Goal: Find contact information: Find contact information

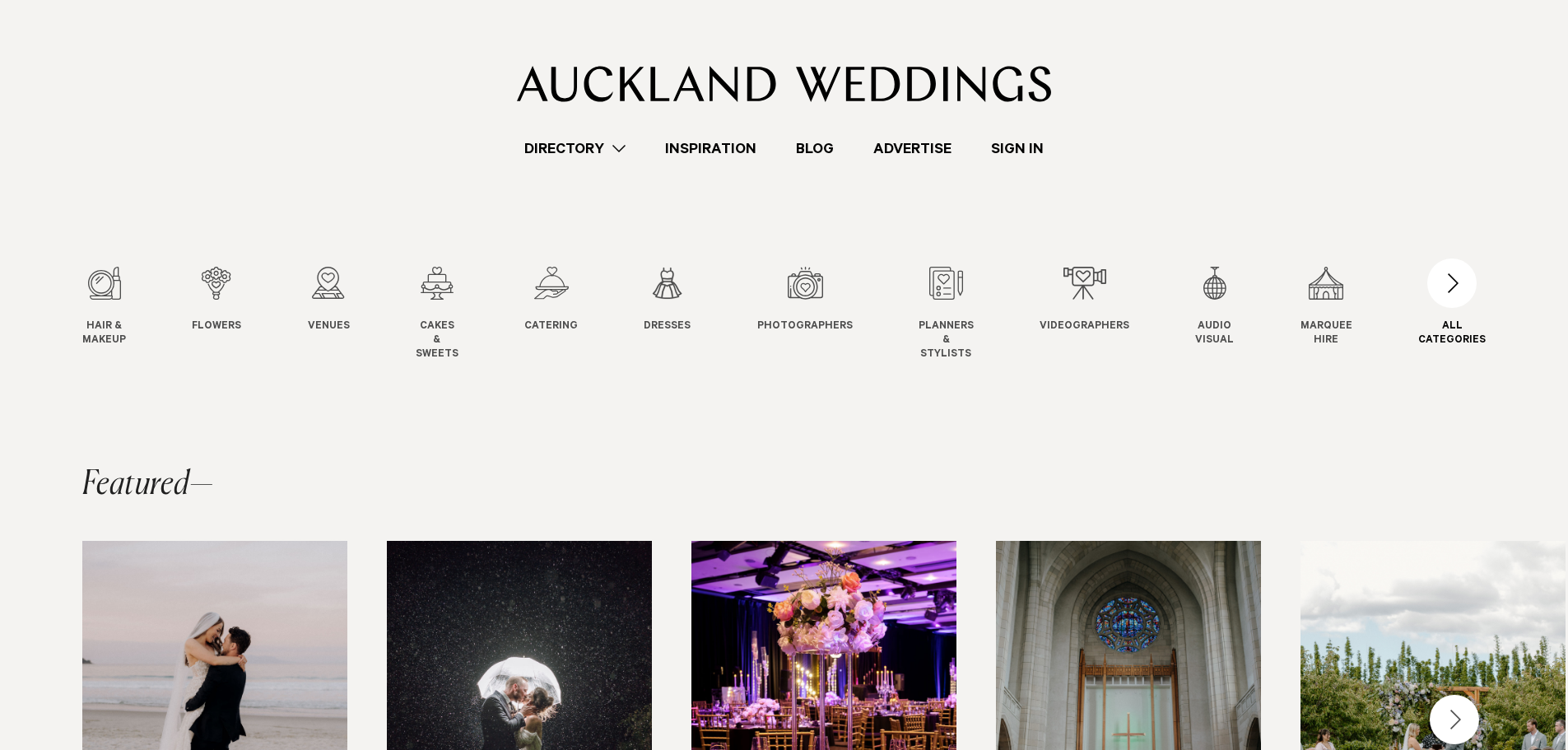
click at [1468, 301] on div "button" at bounding box center [1452, 283] width 49 height 49
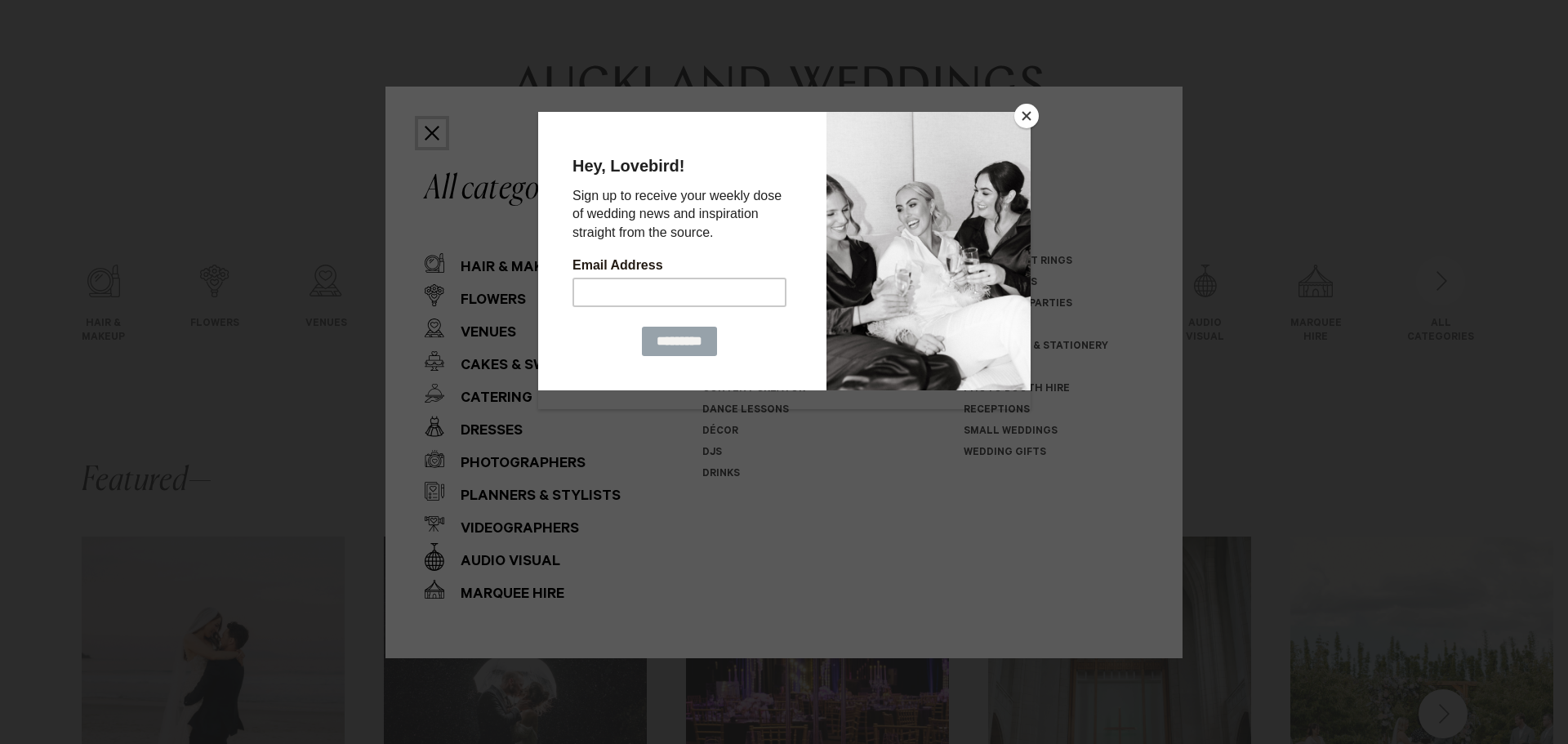
click at [1034, 120] on button "Close" at bounding box center [1026, 115] width 24 height 24
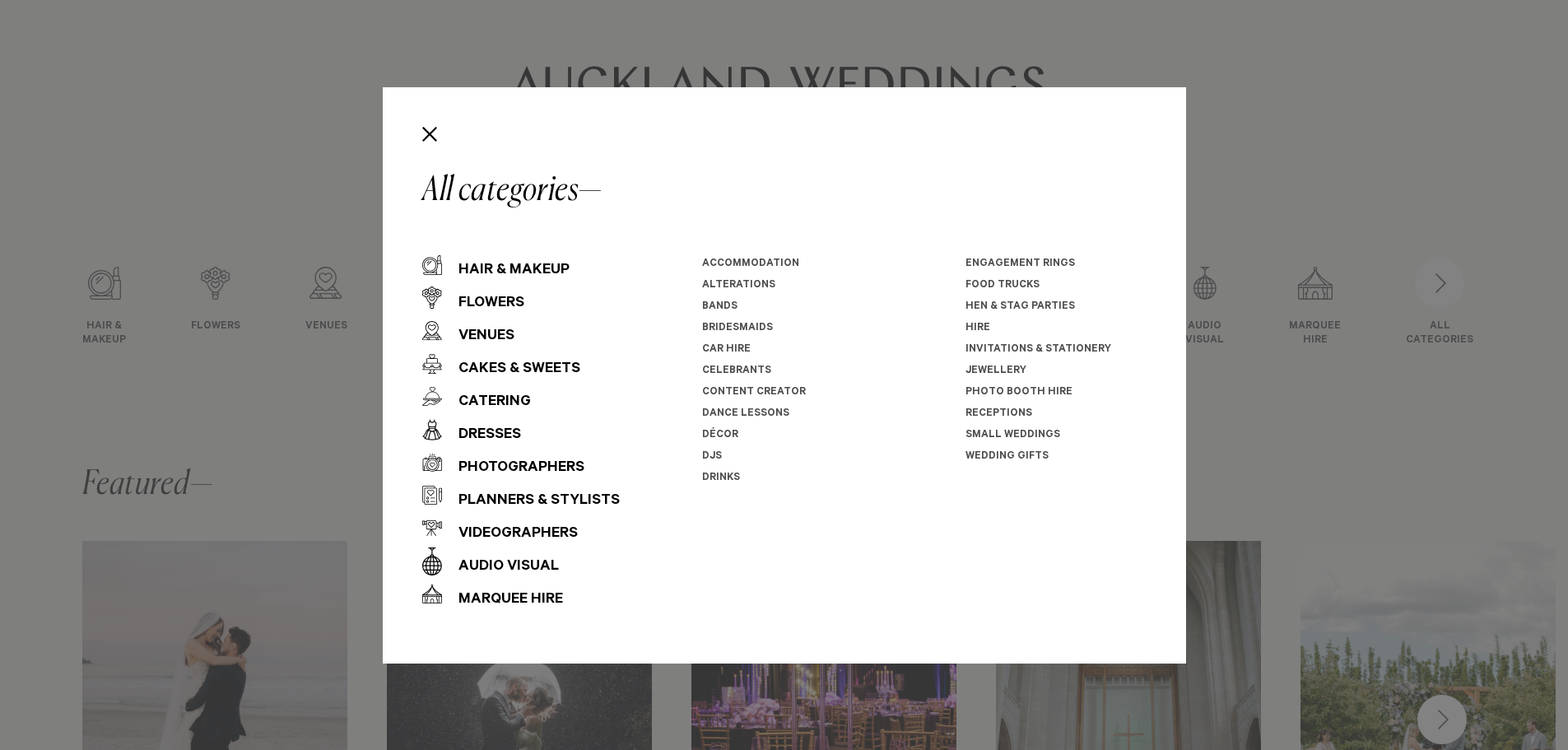
click at [1280, 407] on div "All categories Hair & Makeup Flowers Venues Cakes & Sweets" at bounding box center [784, 375] width 1568 height 750
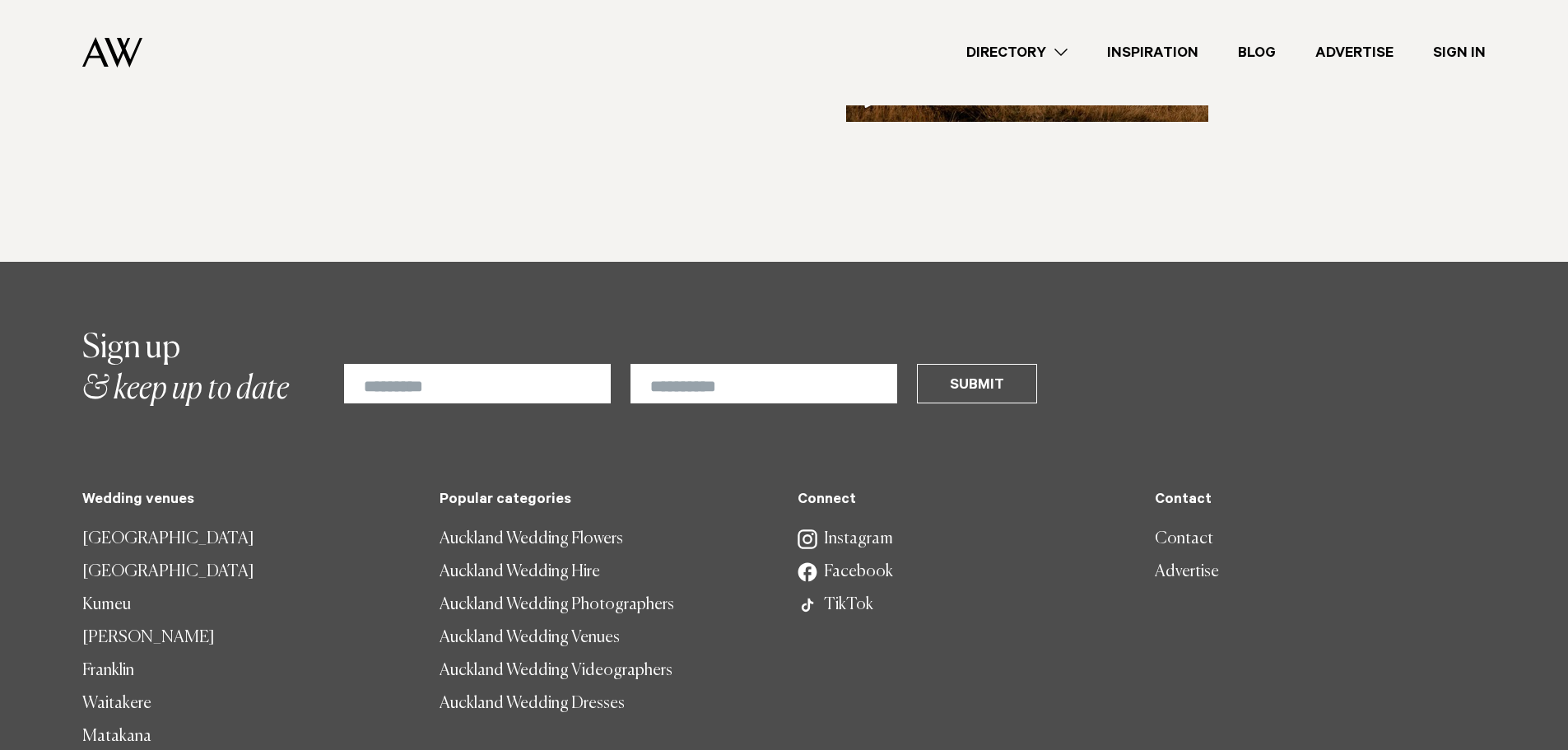
scroll to position [4657, 0]
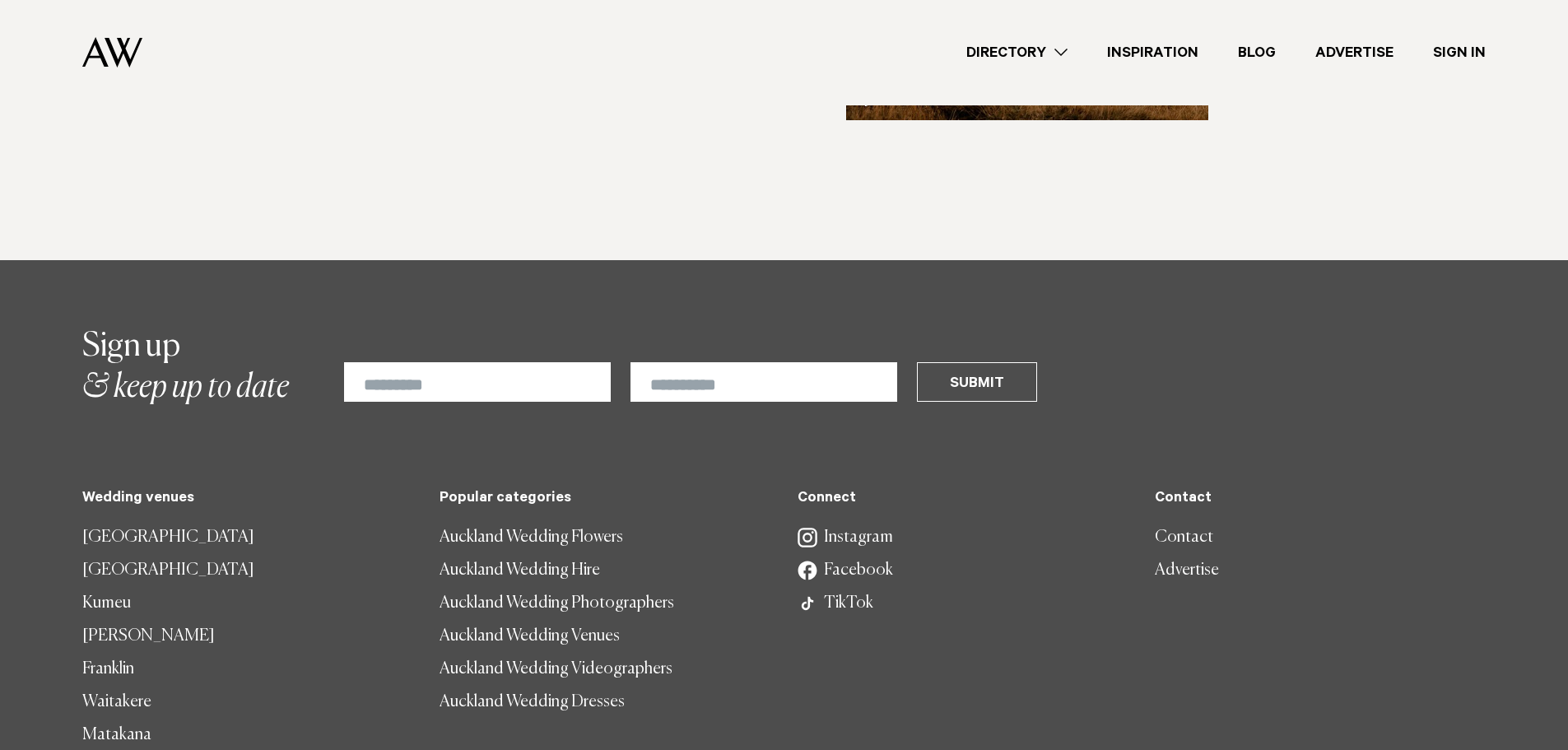
click at [1173, 521] on link "Contact" at bounding box center [1319, 537] width 331 height 33
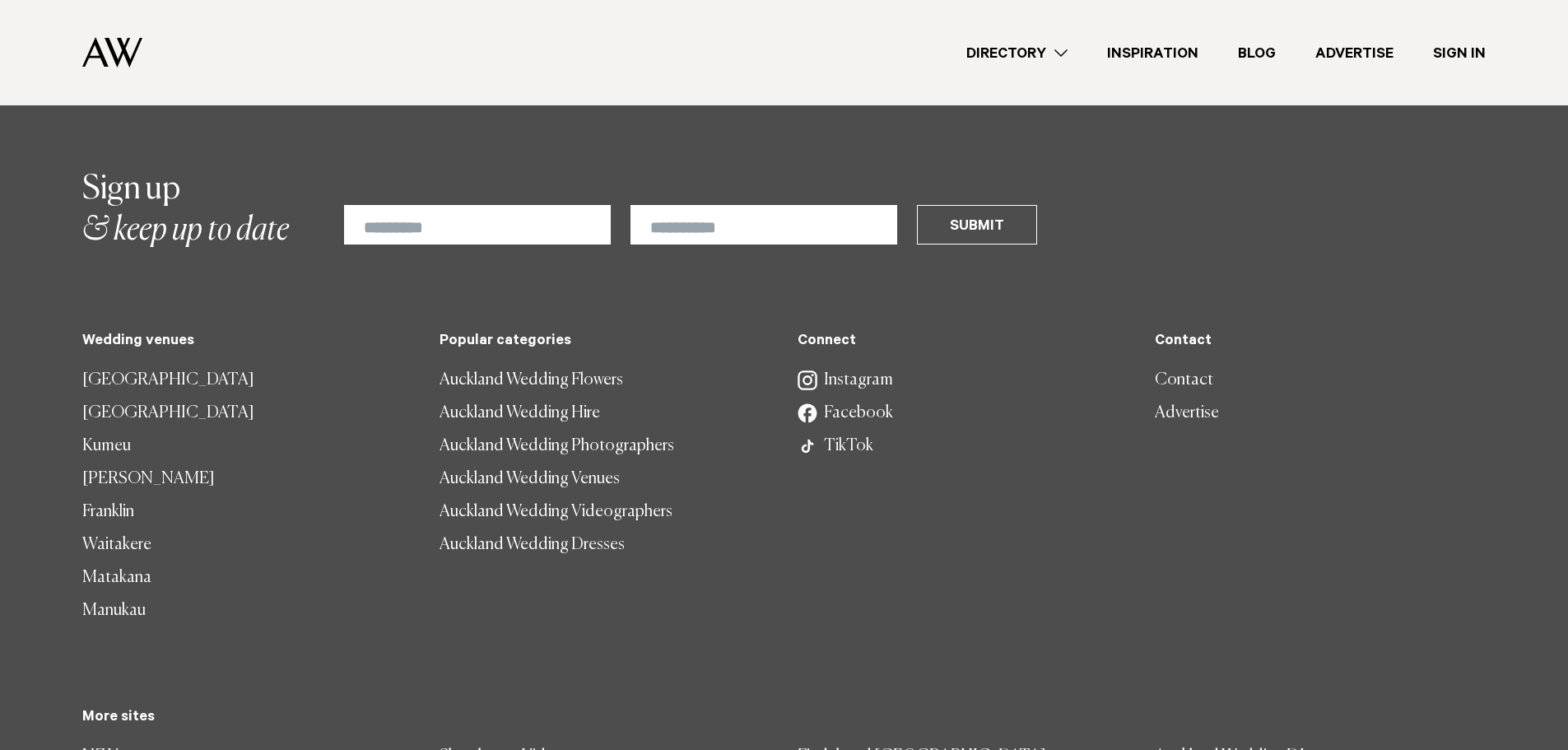
scroll to position [906, 0]
